Goal: Communication & Community: Answer question/provide support

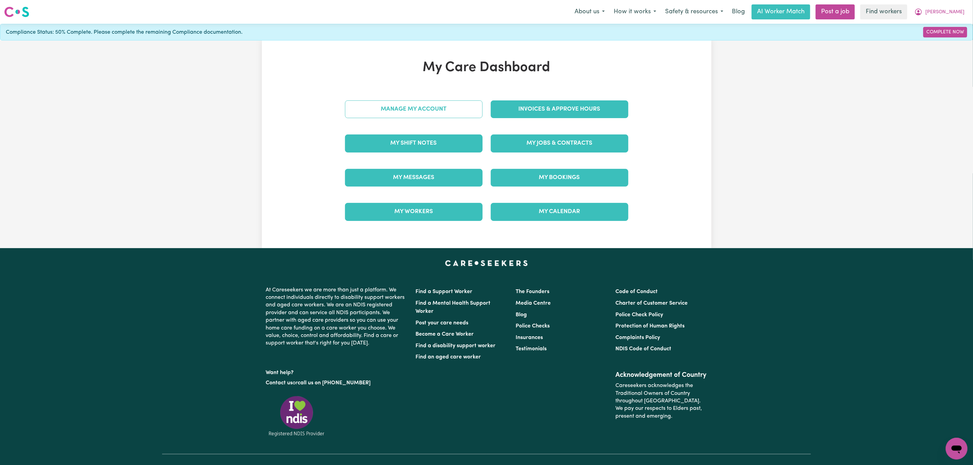
click at [438, 106] on link "Manage My Account" at bounding box center [414, 109] width 138 height 18
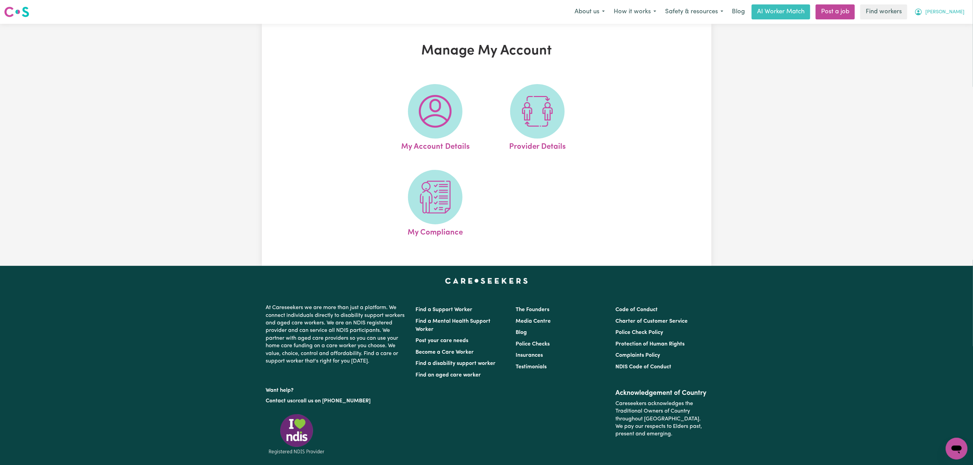
click at [951, 10] on button "[PERSON_NAME]" at bounding box center [939, 12] width 59 height 14
click at [944, 27] on link "My Dashboard" at bounding box center [942, 26] width 54 height 13
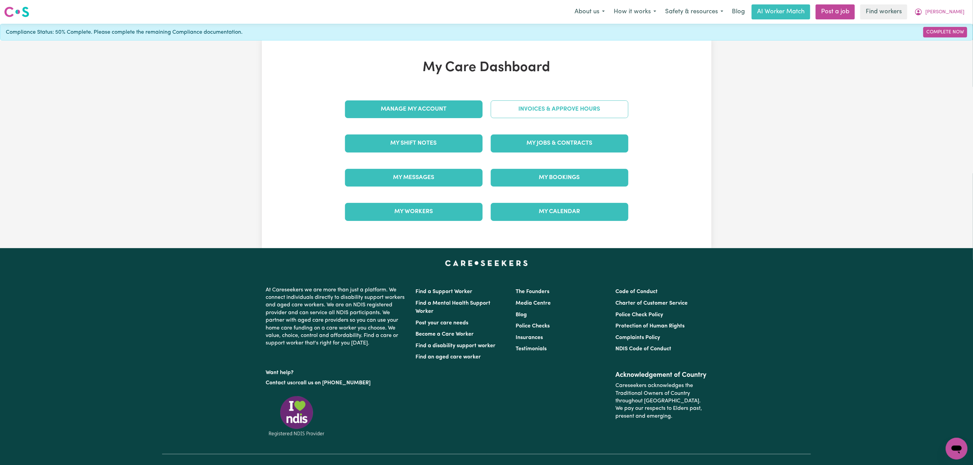
click at [542, 106] on link "Invoices & Approve Hours" at bounding box center [560, 109] width 138 height 18
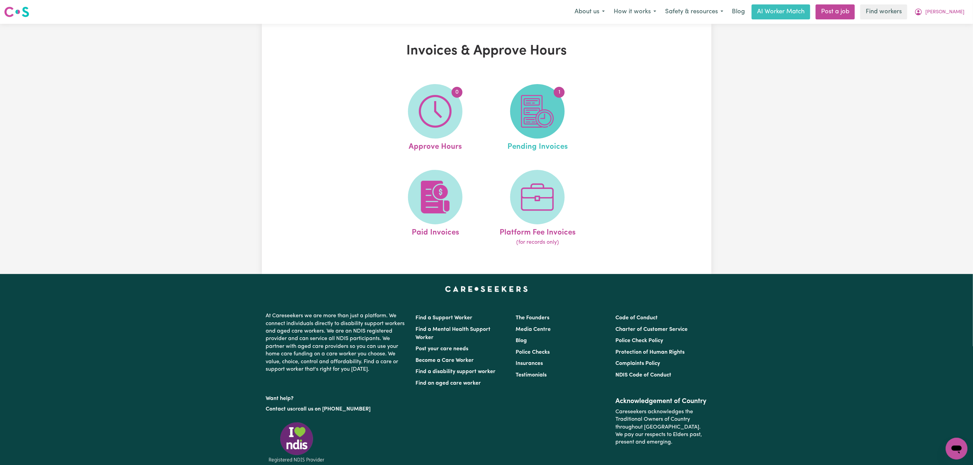
click at [541, 132] on span "1" at bounding box center [537, 111] width 54 height 54
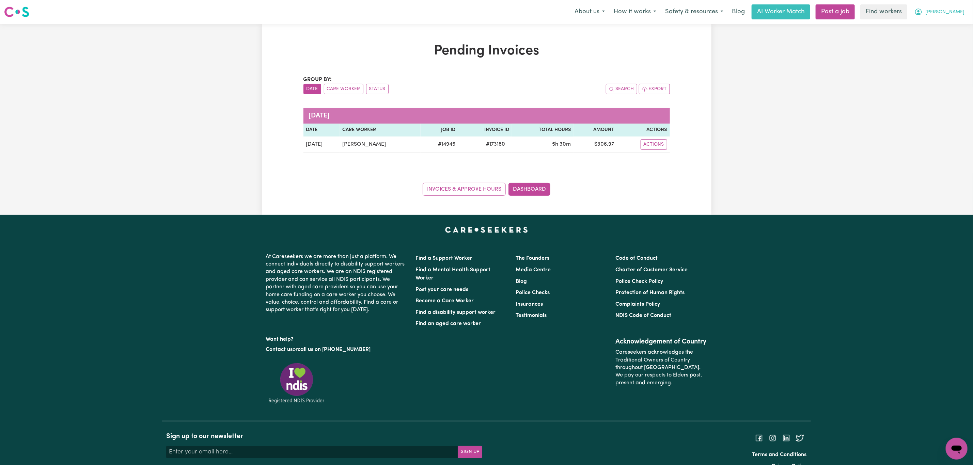
click at [948, 17] on button "[PERSON_NAME]" at bounding box center [939, 12] width 59 height 14
click at [949, 26] on link "My Dashboard" at bounding box center [942, 26] width 54 height 13
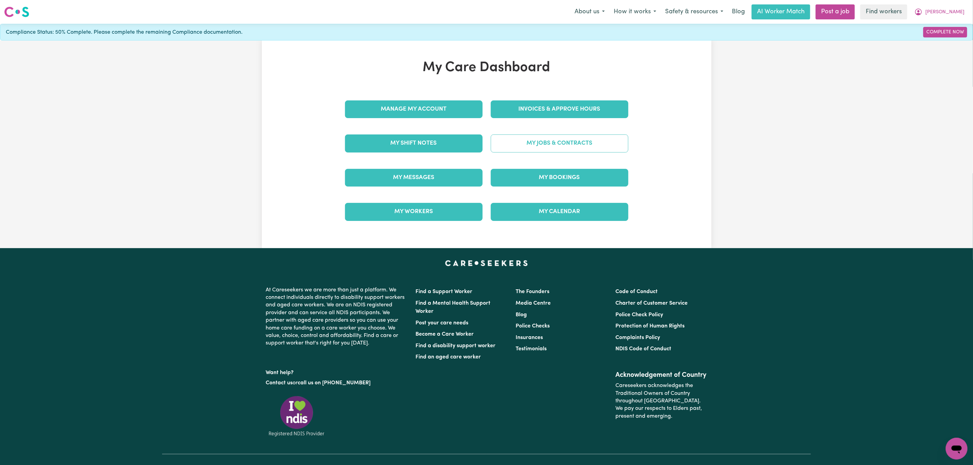
click at [537, 145] on link "My Jobs & Contracts" at bounding box center [560, 143] width 138 height 18
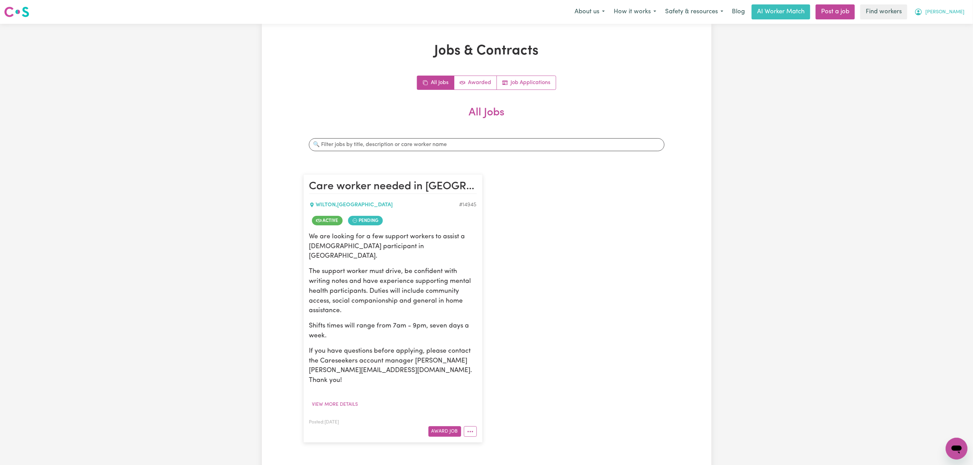
click at [958, 12] on span "[PERSON_NAME]" at bounding box center [944, 12] width 39 height 7
click at [954, 19] on div "Trent My Dashboard Logout" at bounding box center [939, 12] width 59 height 14
click at [953, 16] on span "[PERSON_NAME]" at bounding box center [944, 12] width 39 height 7
click at [948, 24] on link "My Dashboard" at bounding box center [942, 26] width 54 height 13
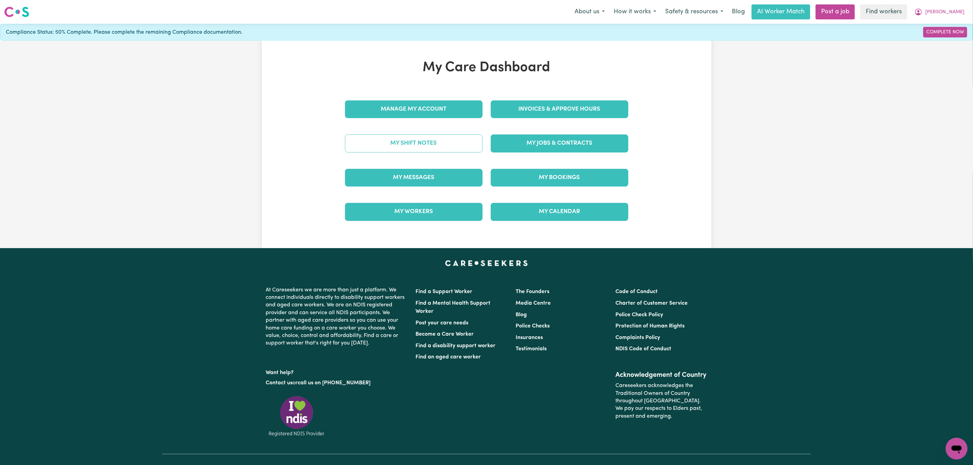
click at [411, 149] on link "My Shift Notes" at bounding box center [414, 143] width 138 height 18
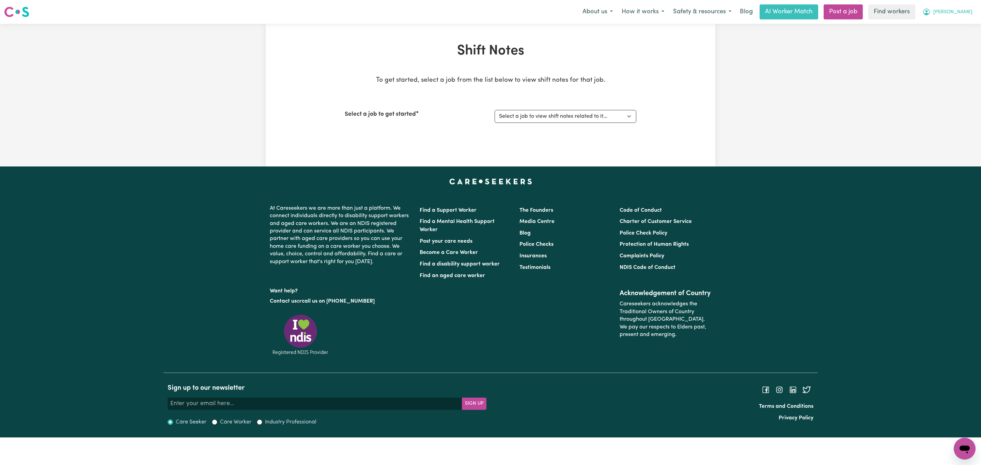
click at [966, 6] on button "[PERSON_NAME]" at bounding box center [947, 12] width 59 height 14
click at [958, 24] on link "My Dashboard" at bounding box center [949, 26] width 54 height 13
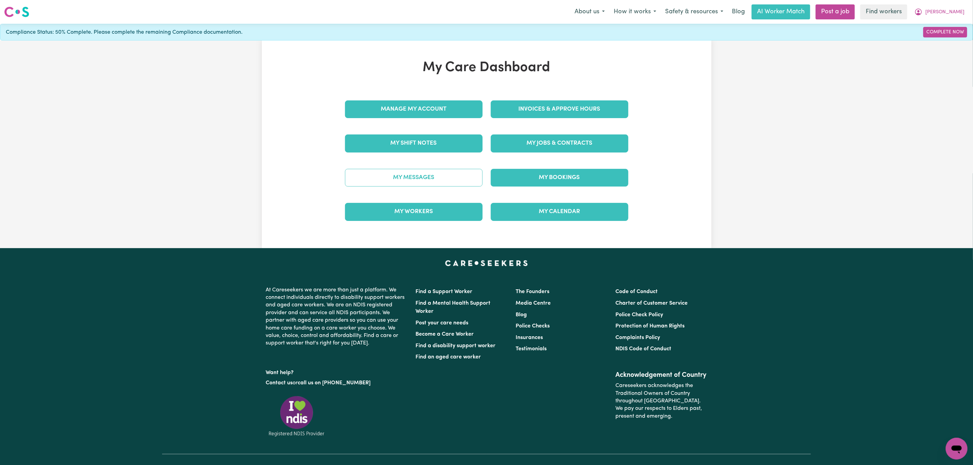
click at [438, 171] on link "My Messages" at bounding box center [414, 178] width 138 height 18
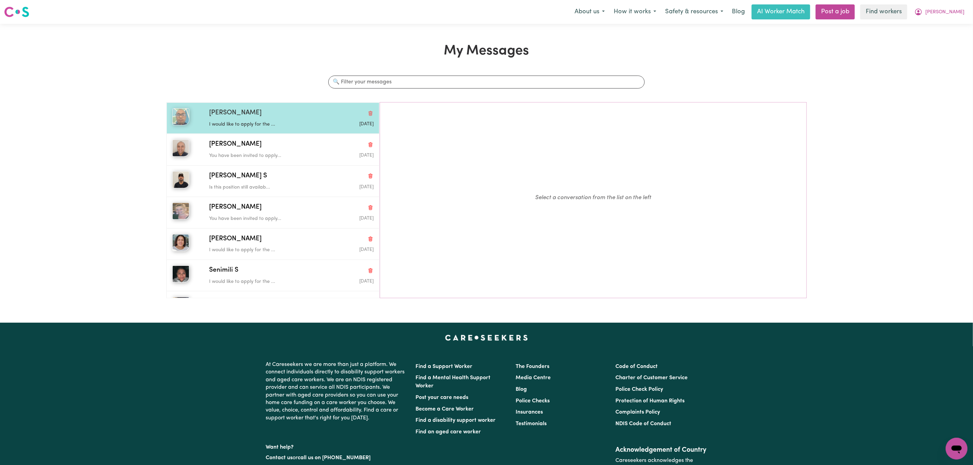
click at [278, 123] on p "I would like to apply for the ..." at bounding box center [264, 124] width 110 height 7
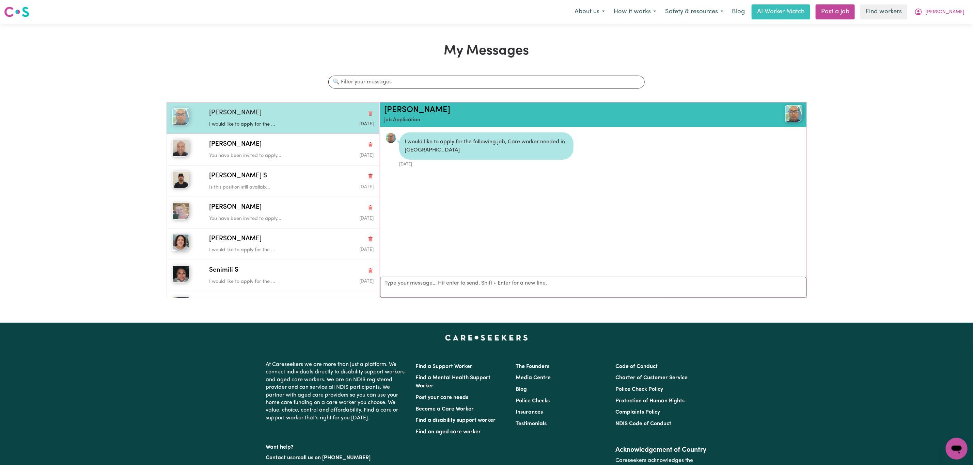
scroll to position [4, 0]
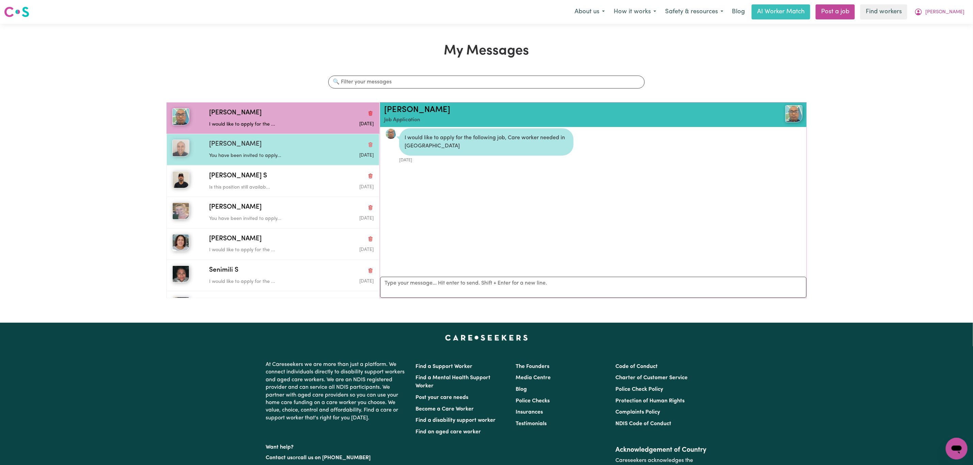
click at [231, 162] on div "[PERSON_NAME] You have been invited to apply... [DATE]" at bounding box center [273, 149] width 213 height 31
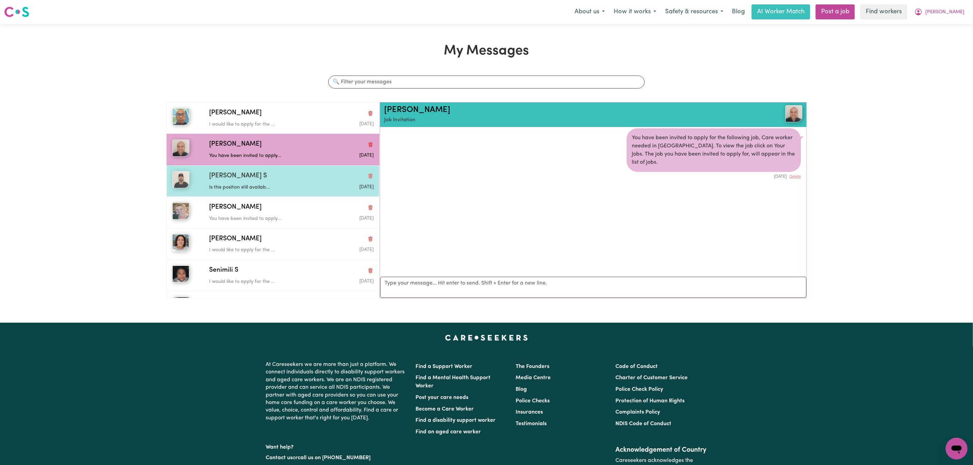
click at [240, 188] on p "Is this position still availab..." at bounding box center [264, 187] width 110 height 7
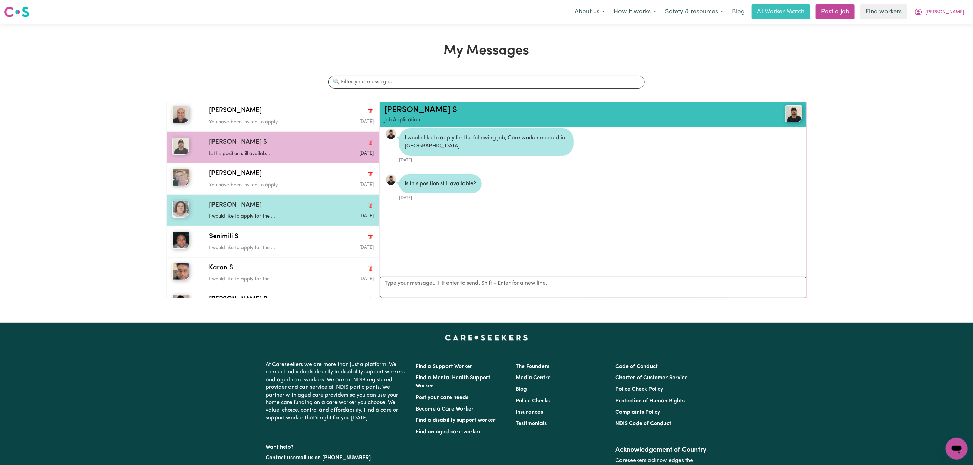
scroll to position [51, 0]
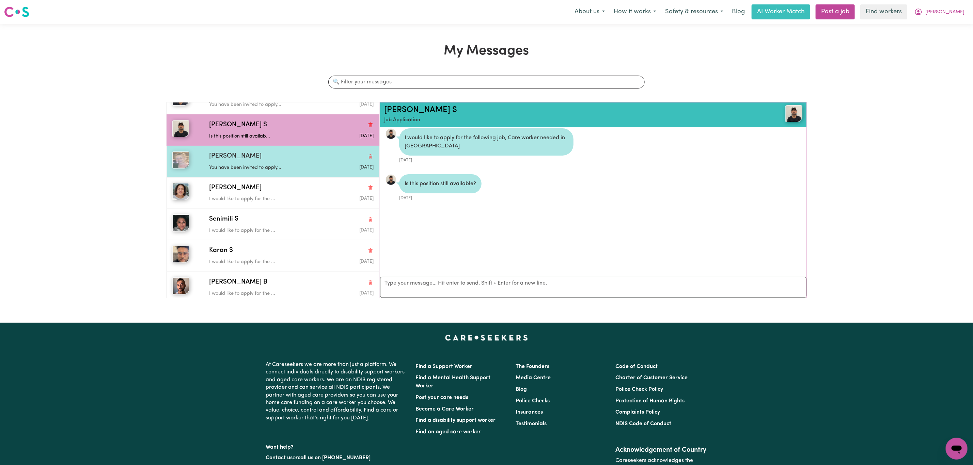
click at [249, 176] on div "[PERSON_NAME] You have been invited to apply... [DATE]" at bounding box center [273, 161] width 213 height 31
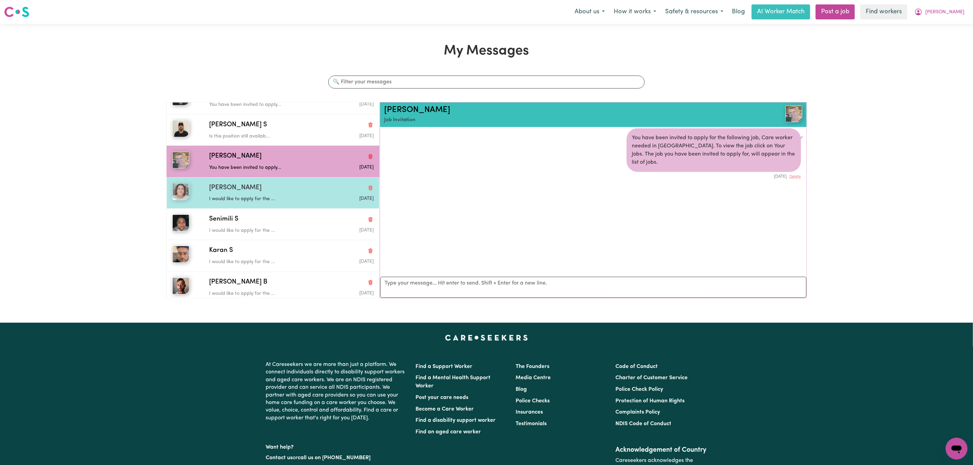
click at [252, 199] on p "I would like to apply for the ..." at bounding box center [264, 198] width 110 height 7
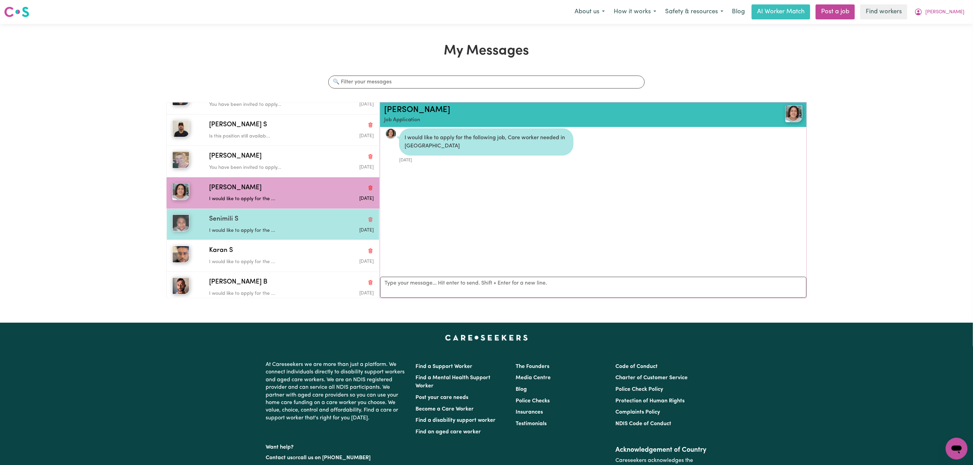
click at [246, 233] on p "I would like to apply for the ..." at bounding box center [264, 230] width 110 height 7
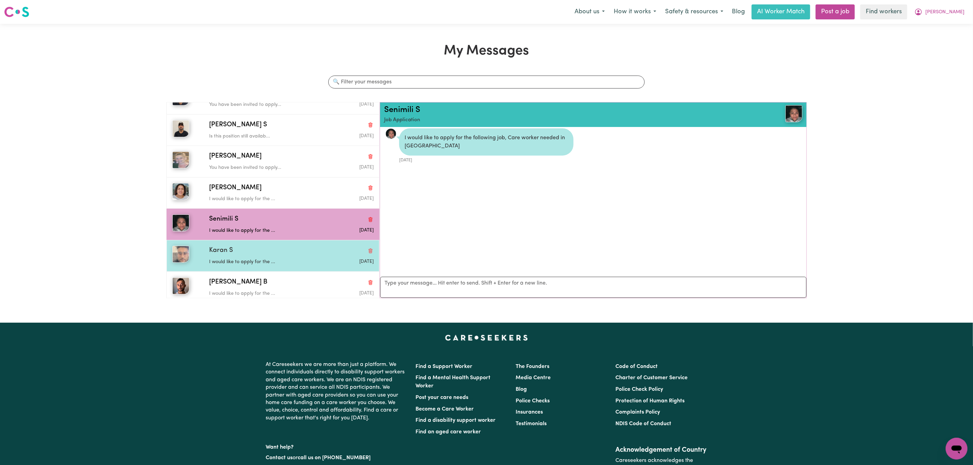
click at [238, 248] on div "Karan S I would like to apply for the ... [DATE]" at bounding box center [273, 255] width 213 height 31
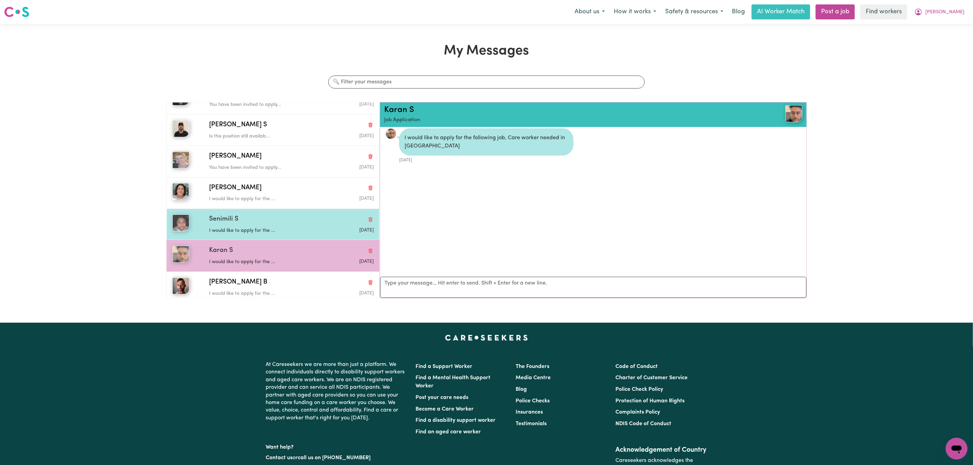
scroll to position [102, 0]
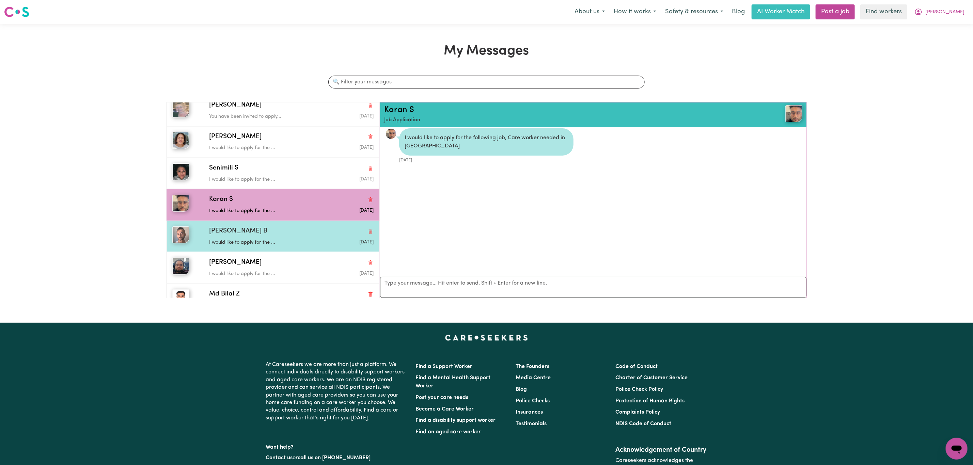
click at [248, 236] on div "[PERSON_NAME] B" at bounding box center [291, 231] width 164 height 10
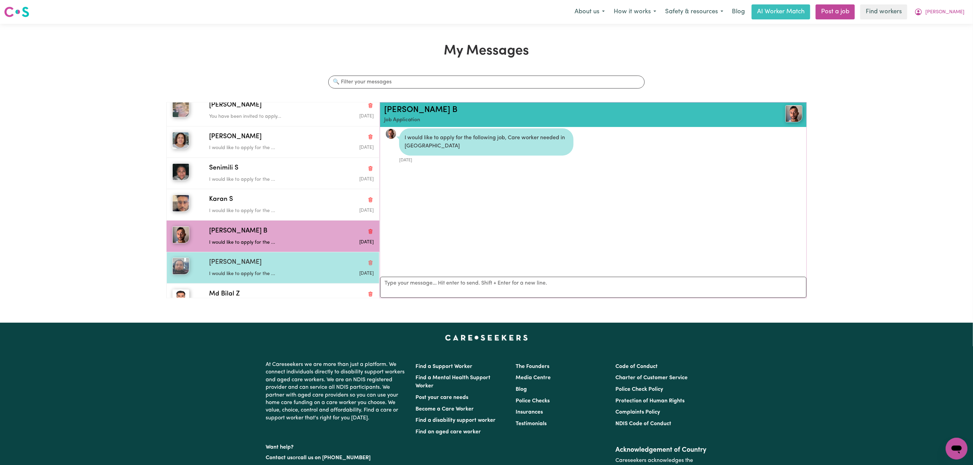
click at [258, 256] on div "[PERSON_NAME] would like to apply for the ... [DATE]" at bounding box center [273, 267] width 213 height 31
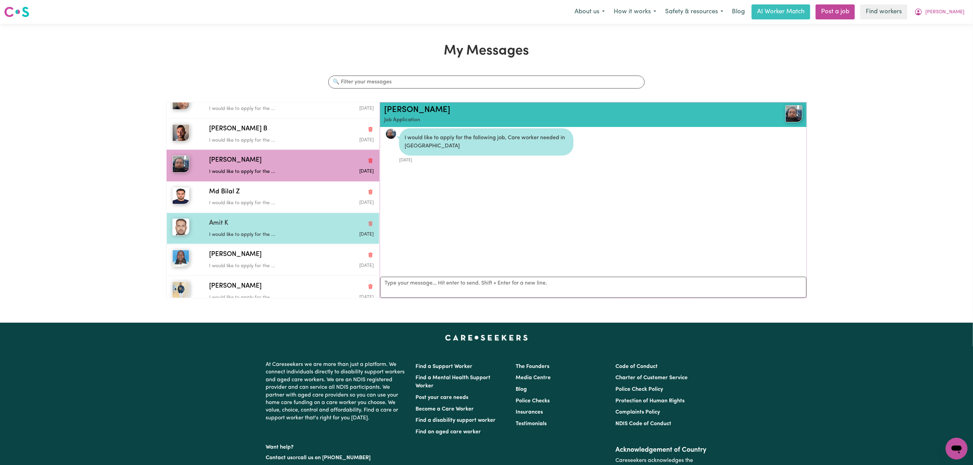
click at [250, 219] on div "Amit K I would like to apply for the ... [DATE]" at bounding box center [273, 228] width 213 height 31
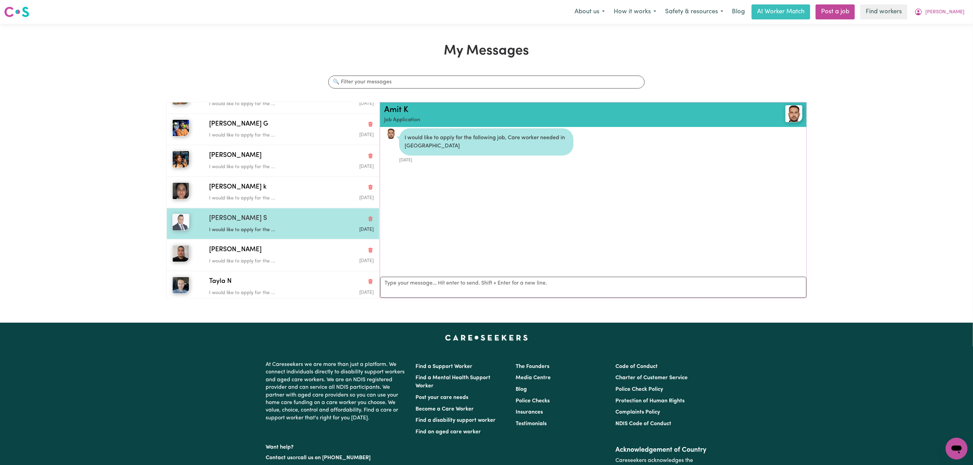
scroll to position [440, 0]
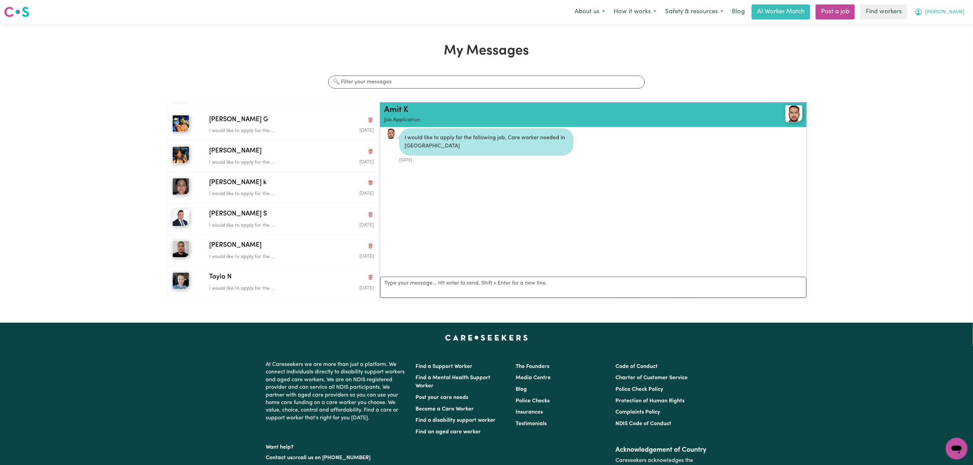
click at [965, 14] on button "[PERSON_NAME]" at bounding box center [939, 12] width 59 height 14
click at [952, 30] on link "My Dashboard" at bounding box center [942, 26] width 54 height 13
